Goal: Information Seeking & Learning: Learn about a topic

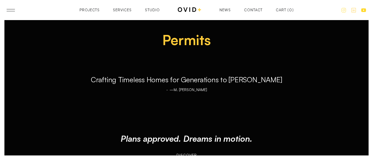
scroll to position [28, 0]
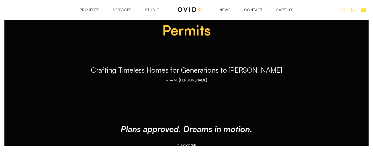
click at [12, 13] on header "Projects Services Studio Contact News Projects Projects Services Services Studi…" at bounding box center [186, 10] width 373 height 20
click at [10, 11] on div at bounding box center [11, 11] width 8 height 0
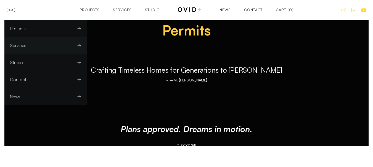
click at [32, 47] on link "Services" at bounding box center [45, 45] width 83 height 17
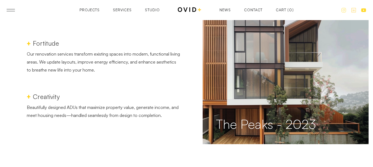
scroll to position [1269, 0]
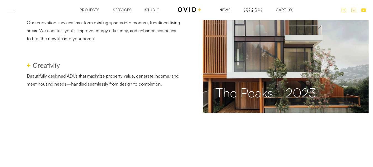
click at [259, 10] on div "Contact" at bounding box center [253, 12] width 18 height 4
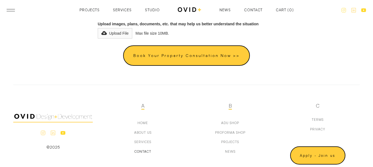
scroll to position [364, 0]
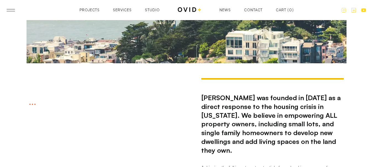
scroll to position [110, 0]
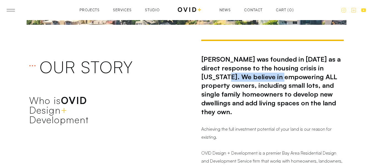
drag, startPoint x: 225, startPoint y: 75, endPoint x: 284, endPoint y: 77, distance: 59.4
click at [284, 77] on strong "OVID was founded in 2017 as a direct response to the housing crisis in Californ…" at bounding box center [270, 85] width 139 height 61
click at [291, 83] on strong "OVID was founded in 2017 as a direct response to the housing crisis in Californ…" at bounding box center [270, 85] width 139 height 61
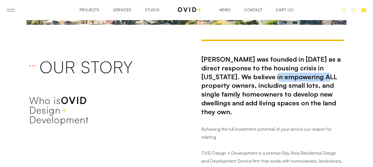
drag, startPoint x: 278, startPoint y: 77, endPoint x: 331, endPoint y: 75, distance: 53.0
click at [242, 92] on strong "OVID was founded in 2017 as a direct response to the housing crisis in Californ…" at bounding box center [270, 85] width 139 height 61
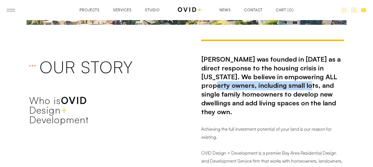
drag, startPoint x: 223, startPoint y: 86, endPoint x: 314, endPoint y: 82, distance: 91.2
click at [314, 82] on strong "OVID was founded in 2017 as a direct response to the housing crisis in Californ…" at bounding box center [270, 85] width 139 height 61
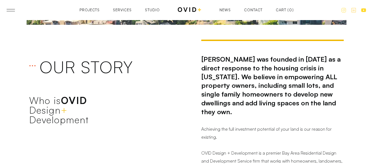
click at [303, 95] on strong "OVID was founded in 2017 as a direct response to the housing crisis in Californ…" at bounding box center [270, 85] width 139 height 61
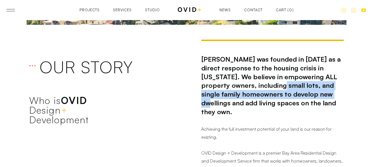
drag, startPoint x: 290, startPoint y: 86, endPoint x: 344, endPoint y: 101, distance: 56.4
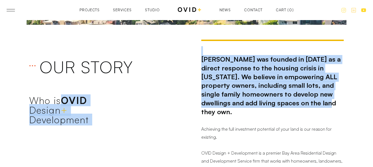
drag, startPoint x: 336, startPoint y: 104, endPoint x: 186, endPoint y: 97, distance: 150.0
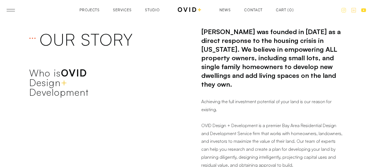
scroll to position [166, 0]
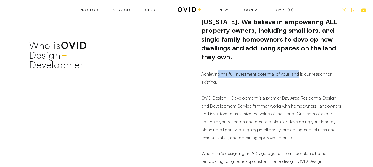
drag, startPoint x: 228, startPoint y: 68, endPoint x: 297, endPoint y: 67, distance: 69.0
click at [297, 67] on p "OVID was founded in 2017 as a direct response to the housing crisis in Californ…" at bounding box center [272, 126] width 143 height 270
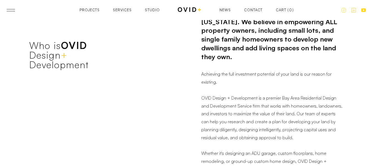
click at [306, 73] on p "OVID was founded in 2017 as a direct response to the housing crisis in Californ…" at bounding box center [272, 126] width 143 height 270
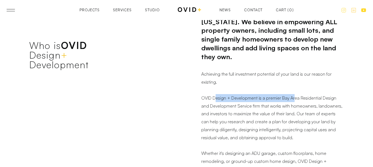
drag, startPoint x: 215, startPoint y: 80, endPoint x: 301, endPoint y: 78, distance: 85.8
click at [295, 78] on p "OVID was founded in 2017 as a direct response to the housing crisis in Californ…" at bounding box center [272, 126] width 143 height 270
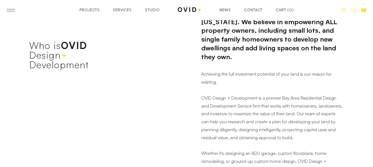
click at [323, 82] on p "OVID was founded in 2017 as a direct response to the housing crisis in Californ…" at bounding box center [272, 126] width 143 height 270
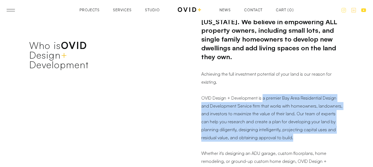
drag, startPoint x: 261, startPoint y: 85, endPoint x: 332, endPoint y: 122, distance: 80.0
click at [332, 122] on p "OVID was founded in 2017 as a direct response to the housing crisis in Californ…" at bounding box center [272, 126] width 143 height 270
click at [318, 115] on p "OVID was founded in 2017 as a direct response to the housing crisis in Californ…" at bounding box center [272, 126] width 143 height 270
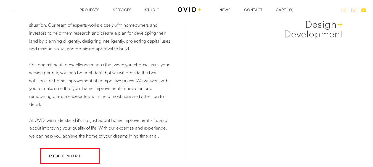
scroll to position [552, 0]
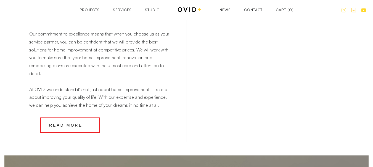
click at [74, 118] on link "Read More" at bounding box center [70, 125] width 60 height 15
